Goal: Information Seeking & Learning: Learn about a topic

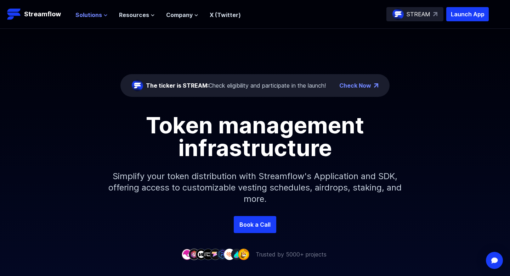
click at [100, 11] on span "Solutions" at bounding box center [88, 15] width 27 height 9
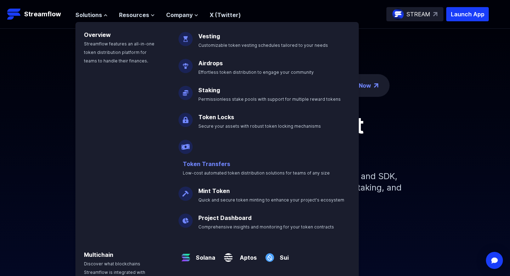
click at [220, 160] on link "Token Transfers" at bounding box center [206, 163] width 47 height 7
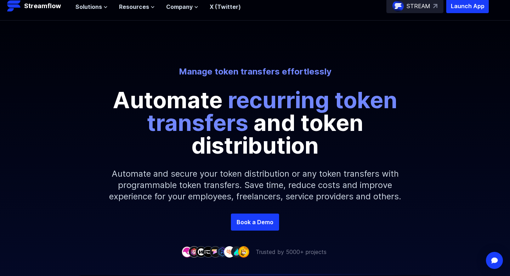
scroll to position [9, 0]
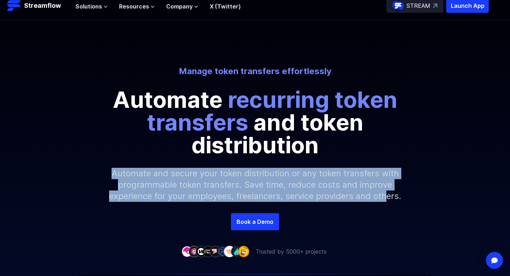
drag, startPoint x: 112, startPoint y: 173, endPoint x: 258, endPoint y: 211, distance: 150.9
click at [258, 211] on p "Automate and secure your token distribution or any token transfers with program…" at bounding box center [255, 184] width 305 height 57
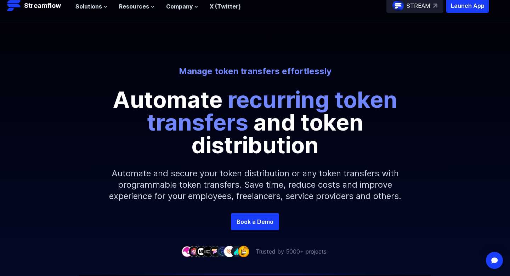
click at [259, 211] on p "Automate and secure your token distribution or any token transfers with program…" at bounding box center [255, 184] width 305 height 57
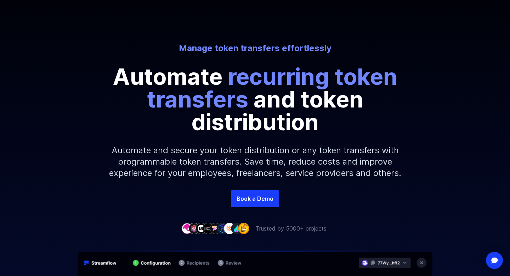
scroll to position [0, 0]
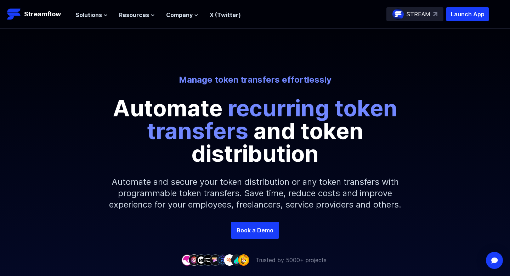
click at [98, 19] on div "Solutions Overview Streamflow features an all-in-one token distribution platfor…" at bounding box center [157, 14] width 165 height 14
click at [102, 17] on button "Solutions" at bounding box center [91, 15] width 32 height 9
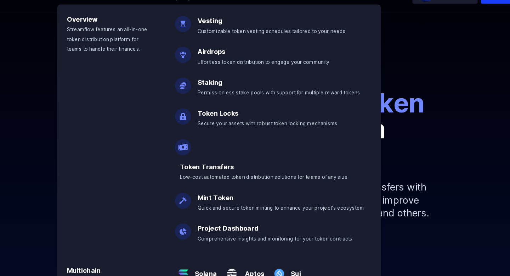
click at [463, 114] on div "Manage token transfers effortlessly Automate recurring token transfers and toke…" at bounding box center [255, 147] width 510 height 147
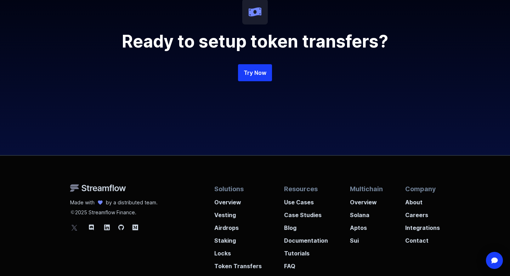
scroll to position [1807, 0]
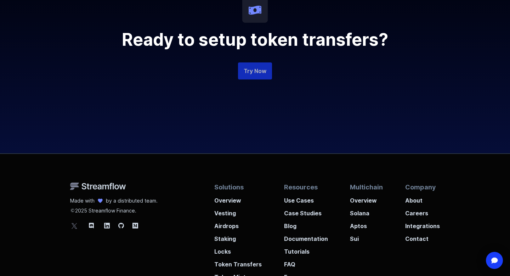
click at [242, 79] on link "Try Now" at bounding box center [255, 70] width 34 height 17
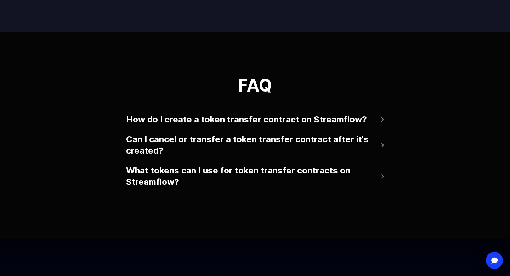
scroll to position [1517, 0]
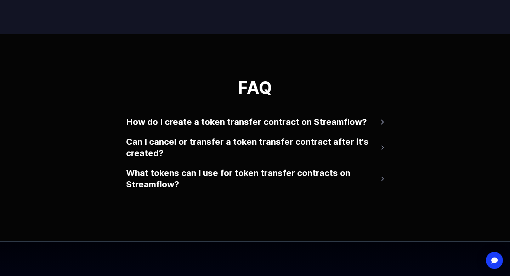
click at [259, 130] on button "How do I create a token transfer contract on Streamflow?" at bounding box center [255, 121] width 258 height 17
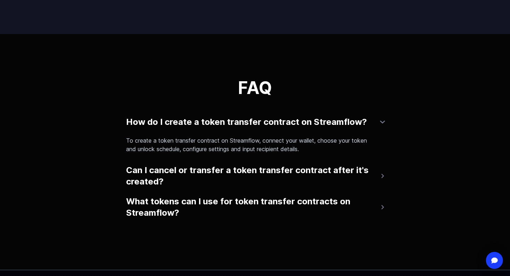
click at [266, 181] on button "Can I cancel or transfer a token transfer contract after it's created?" at bounding box center [255, 176] width 258 height 28
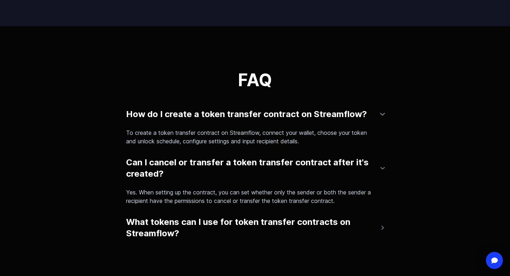
scroll to position [1526, 0]
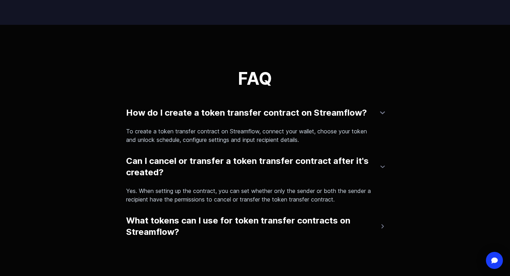
click at [255, 234] on button "What tokens can I use for token transfer contracts on Streamflow?" at bounding box center [255, 226] width 258 height 28
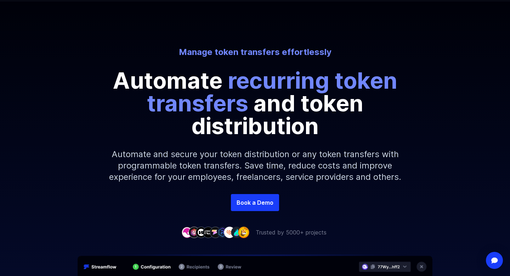
scroll to position [0, 0]
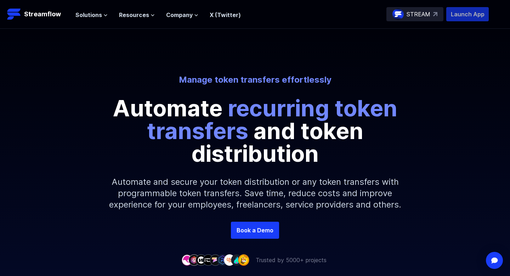
click at [457, 11] on p "Launch App" at bounding box center [467, 14] width 43 height 14
click at [188, 18] on span "Company" at bounding box center [179, 15] width 27 height 9
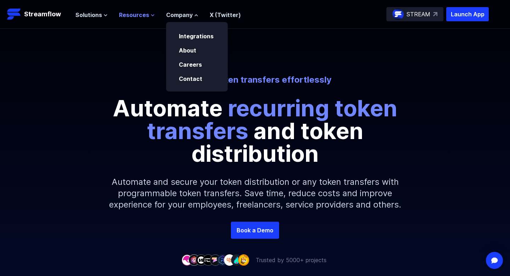
click at [145, 15] on span "Resources" at bounding box center [134, 15] width 30 height 9
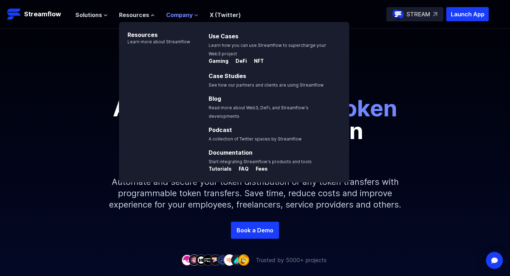
click at [187, 12] on span "Company" at bounding box center [179, 15] width 27 height 9
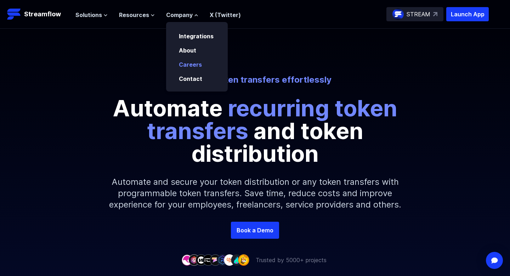
click at [191, 64] on link "Careers" at bounding box center [190, 64] width 23 height 7
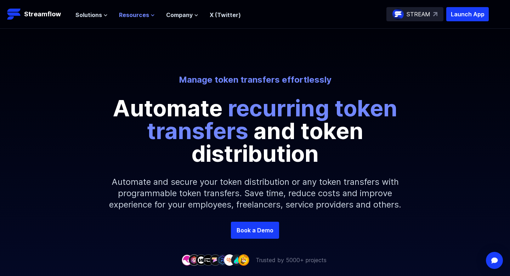
click at [135, 18] on span "Resources" at bounding box center [134, 15] width 30 height 9
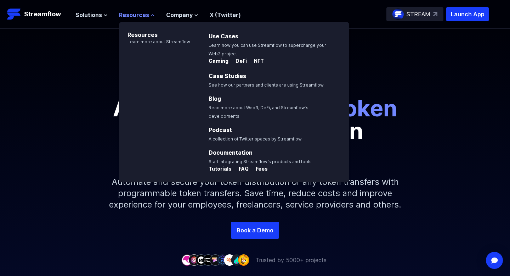
drag, startPoint x: 94, startPoint y: 12, endPoint x: 125, endPoint y: 17, distance: 31.6
click at [144, 17] on ul "Solutions Overview Streamflow features an all-in-one token distribution platfor…" at bounding box center [157, 15] width 165 height 9
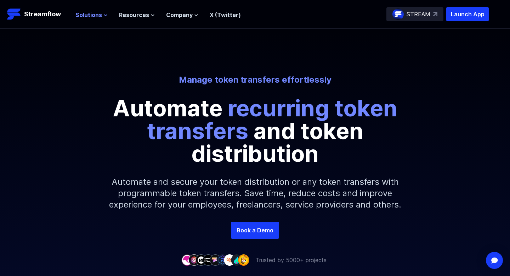
click at [91, 18] on span "Solutions" at bounding box center [88, 15] width 27 height 9
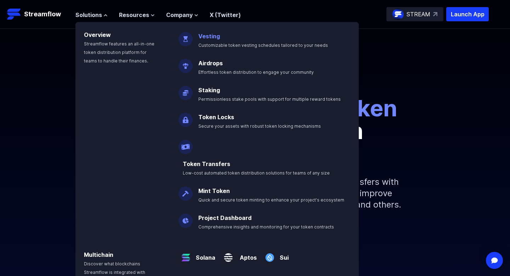
click at [207, 33] on link "Vesting" at bounding box center [209, 36] width 22 height 7
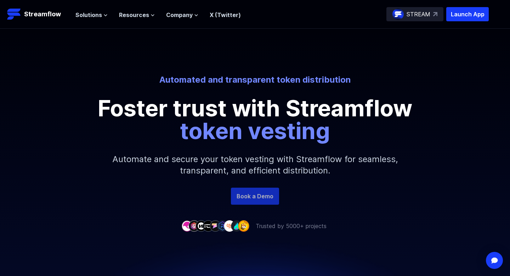
click at [251, 193] on link "Book a Demo" at bounding box center [255, 195] width 48 height 17
